Goal: Transaction & Acquisition: Purchase product/service

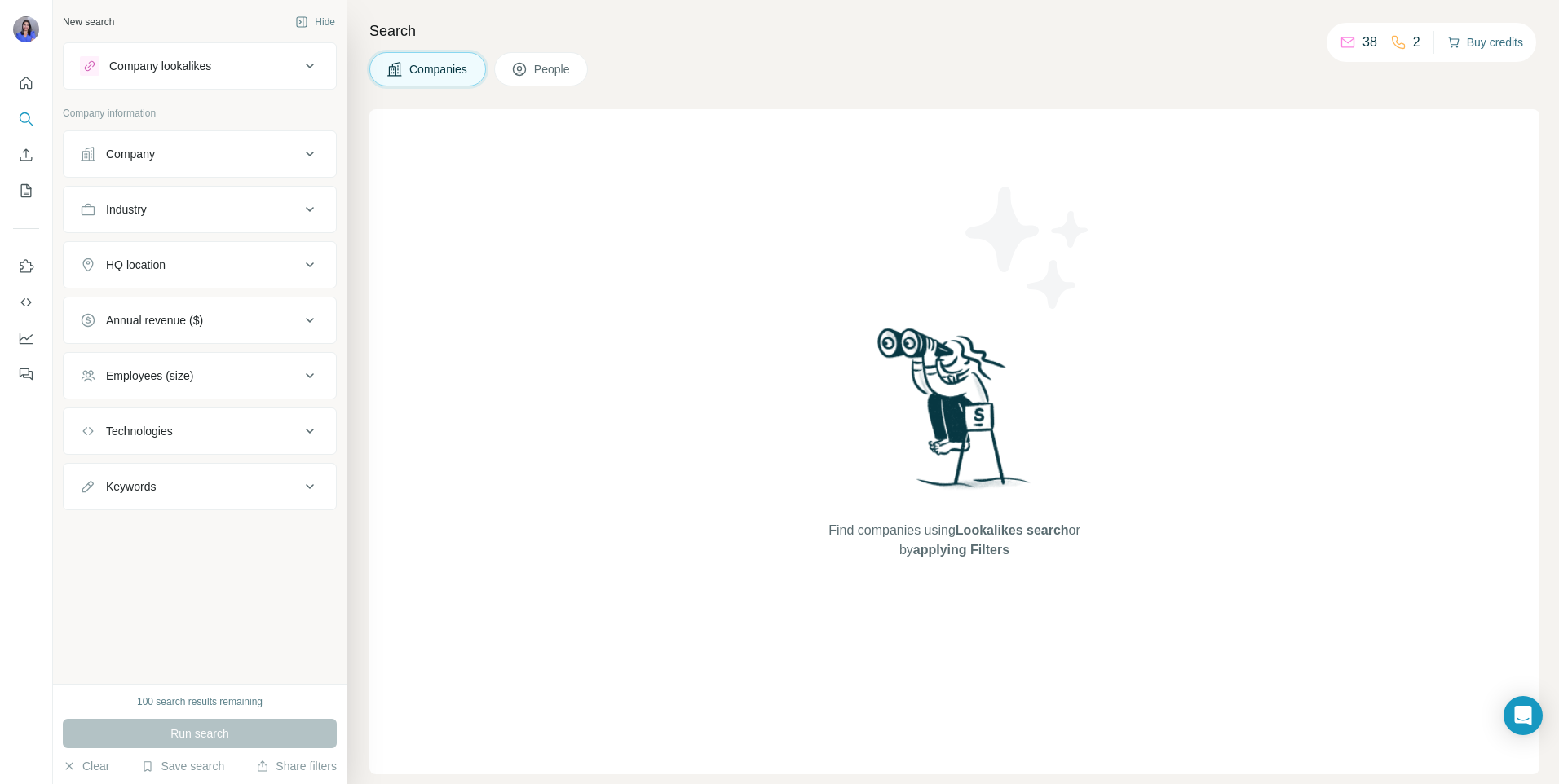
click at [1475, 40] on button "Buy credits" at bounding box center [1485, 42] width 76 height 23
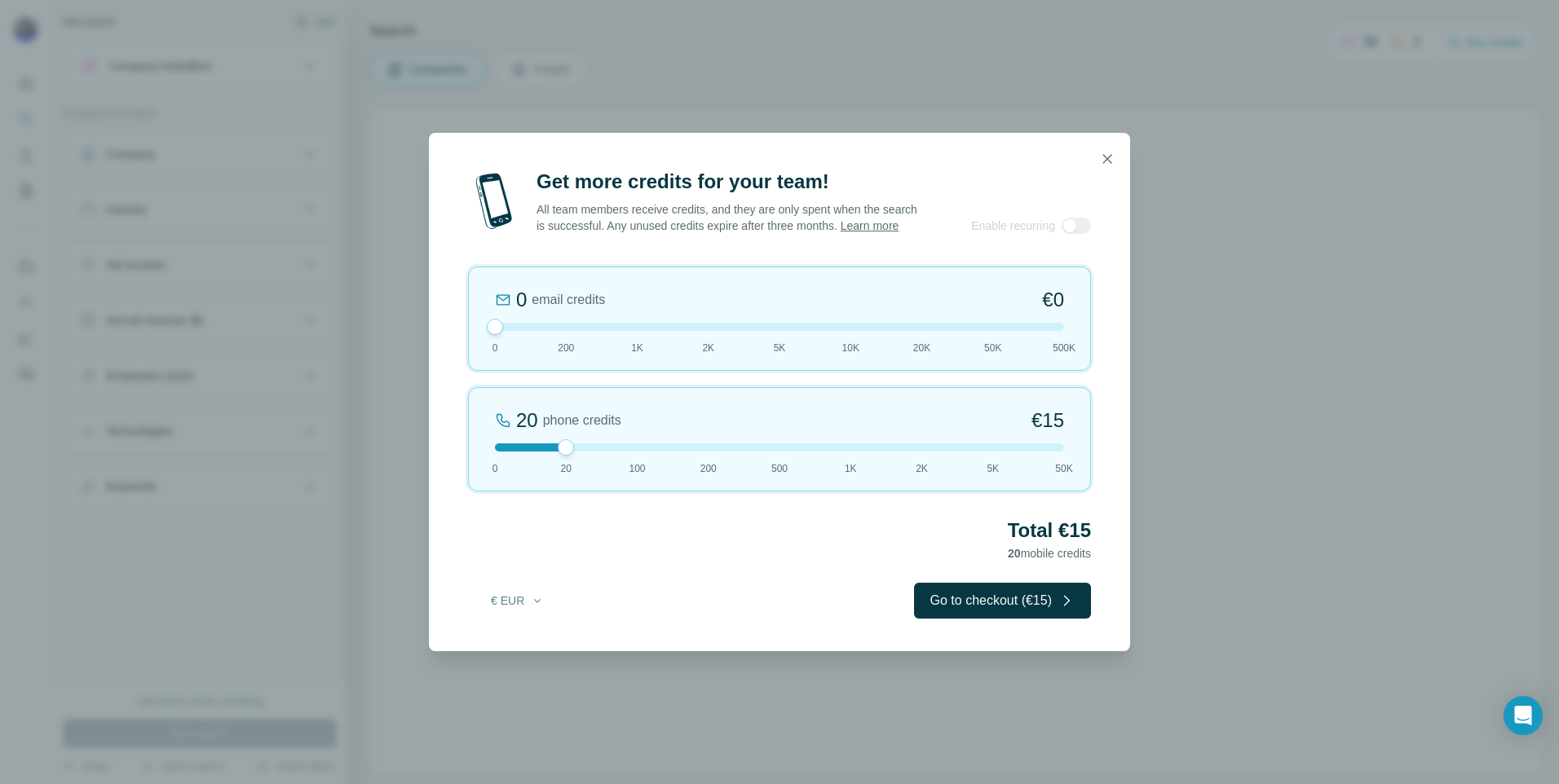
drag, startPoint x: 565, startPoint y: 336, endPoint x: 472, endPoint y: 330, distance: 93.2
click at [472, 330] on div "0 email credits €0 0 200 1K 2K 5K 10K 20K 50K 500K" at bounding box center [779, 319] width 623 height 104
click at [527, 607] on button "€ EUR" at bounding box center [517, 601] width 76 height 29
click at [520, 646] on div "$ USD" at bounding box center [551, 646] width 137 height 17
click at [655, 619] on div "$ USD Go to checkout ($15)" at bounding box center [779, 601] width 623 height 36
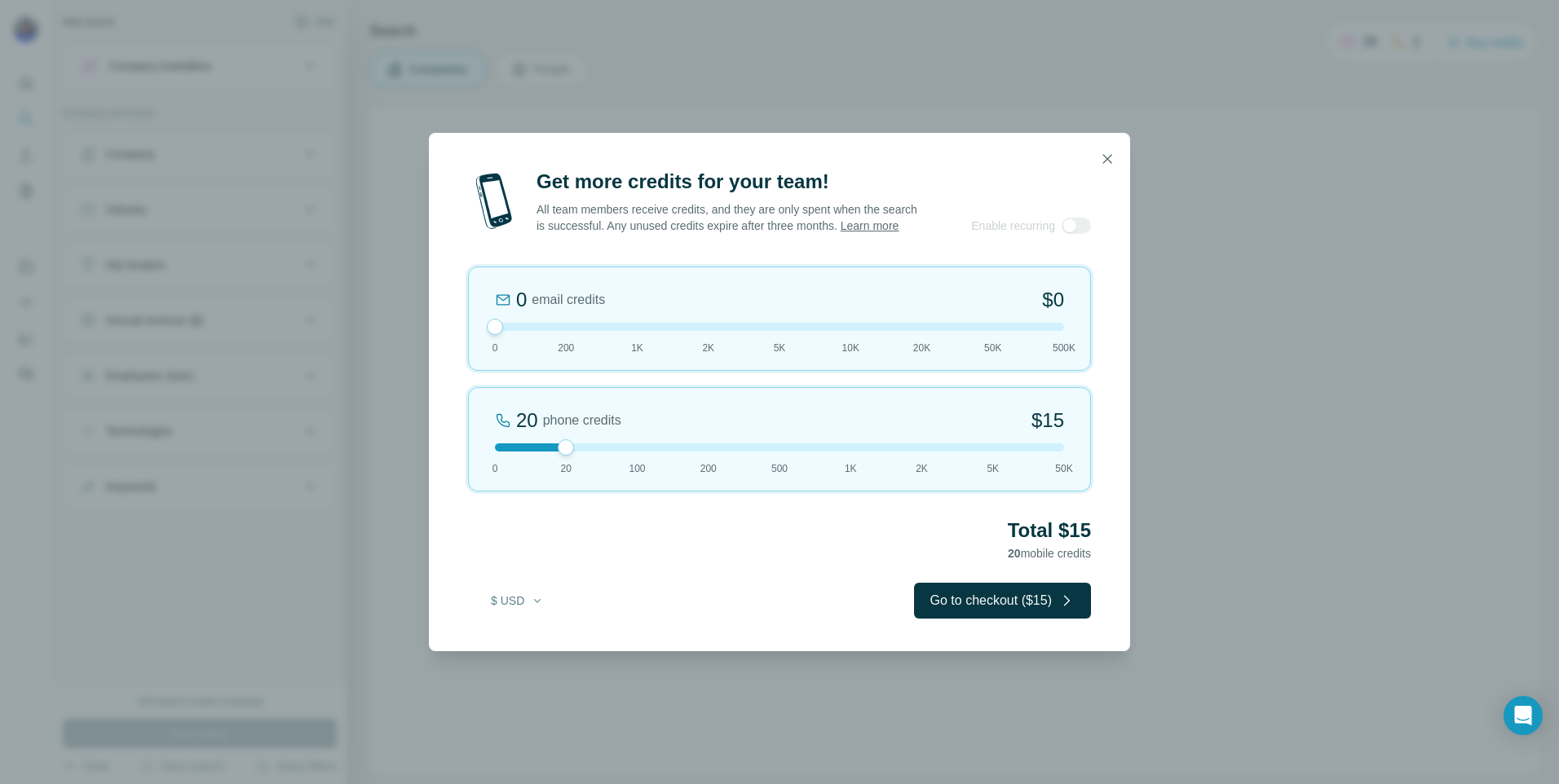
click at [680, 619] on div "$ USD Go to checkout ($15)" at bounding box center [779, 601] width 623 height 36
click at [641, 619] on div "$ USD Go to checkout ($15)" at bounding box center [779, 601] width 623 height 36
click at [1108, 155] on icon "button" at bounding box center [1108, 159] width 17 height 17
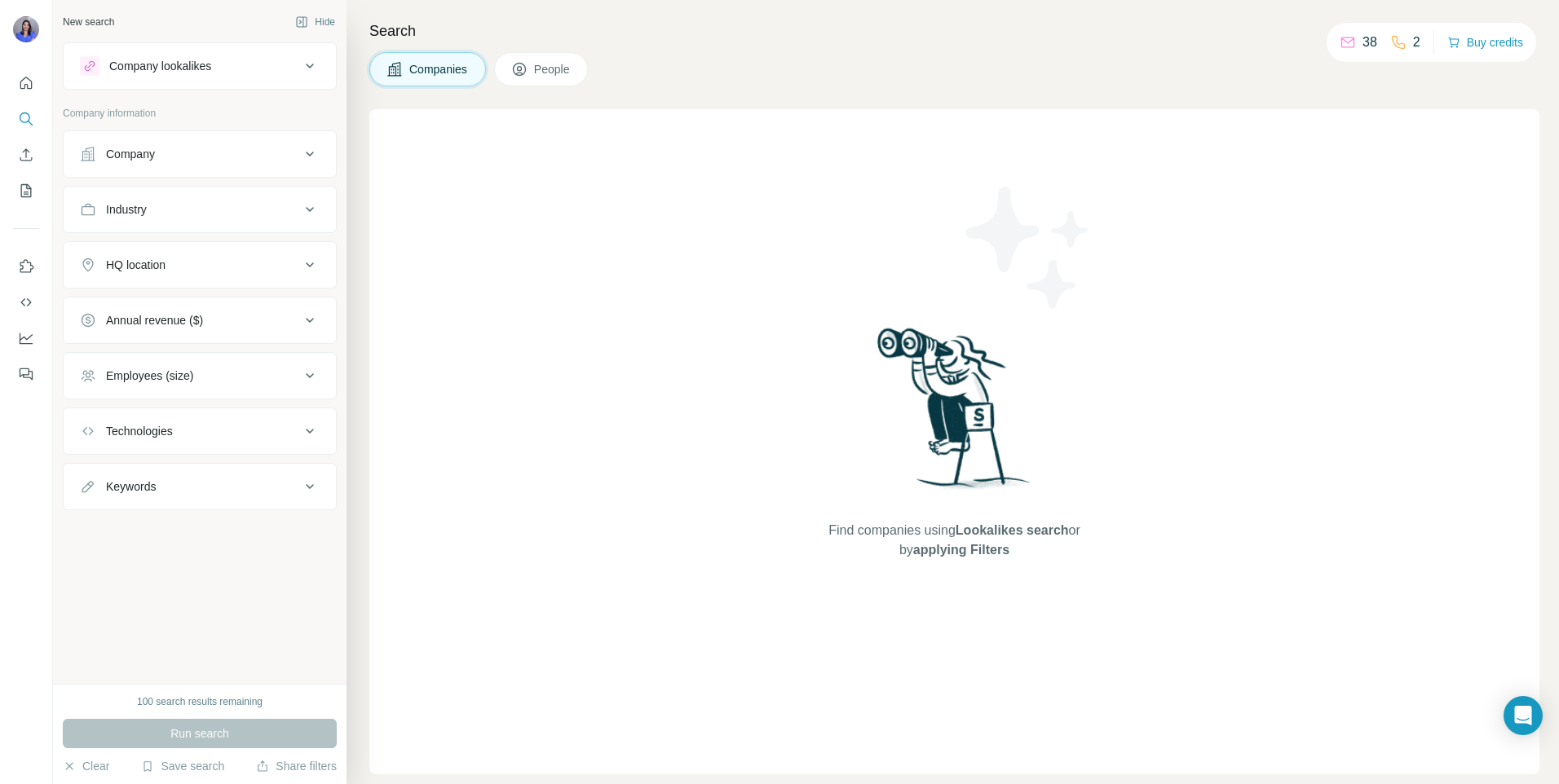
click at [685, 91] on div "Search Companies People Find companies using Lookalikes search or by applying F…" at bounding box center [953, 392] width 1213 height 784
